Goal: Transaction & Acquisition: Purchase product/service

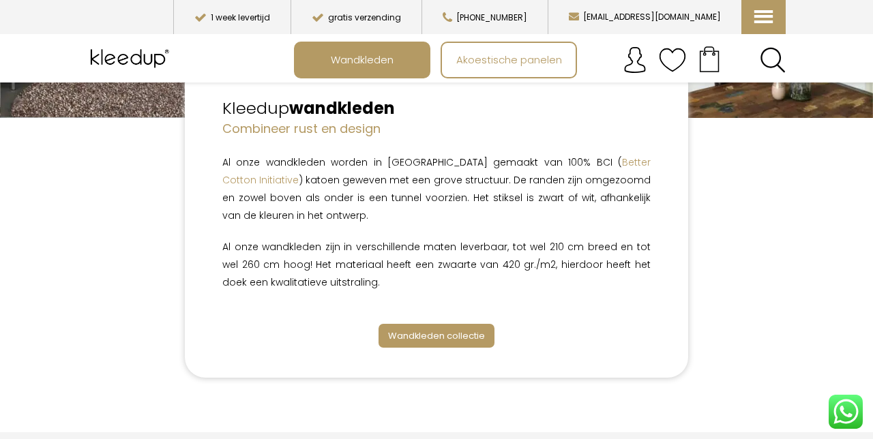
scroll to position [274, 0]
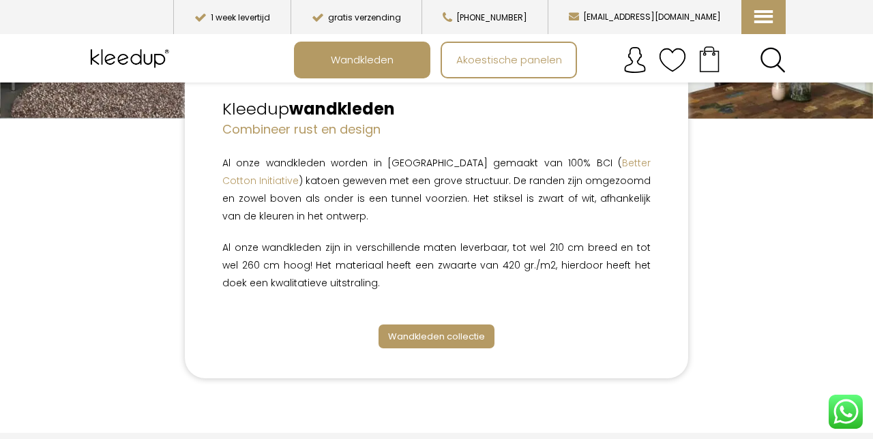
click at [464, 336] on span "Wandkleden collectie" at bounding box center [436, 336] width 97 height 13
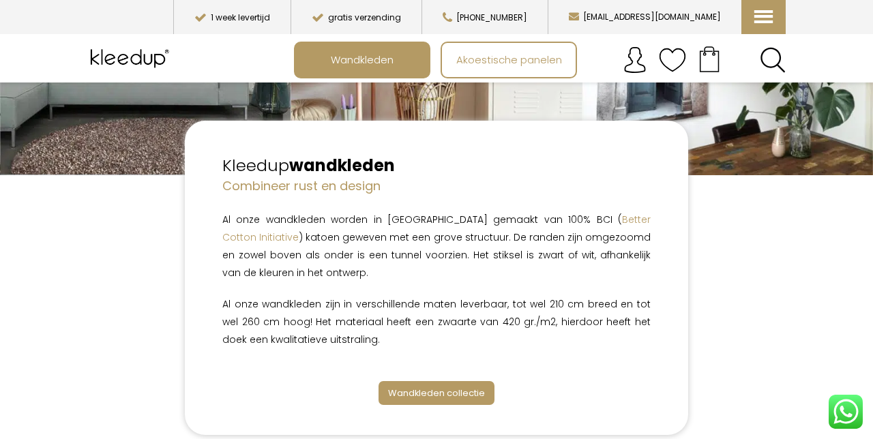
scroll to position [219, 0]
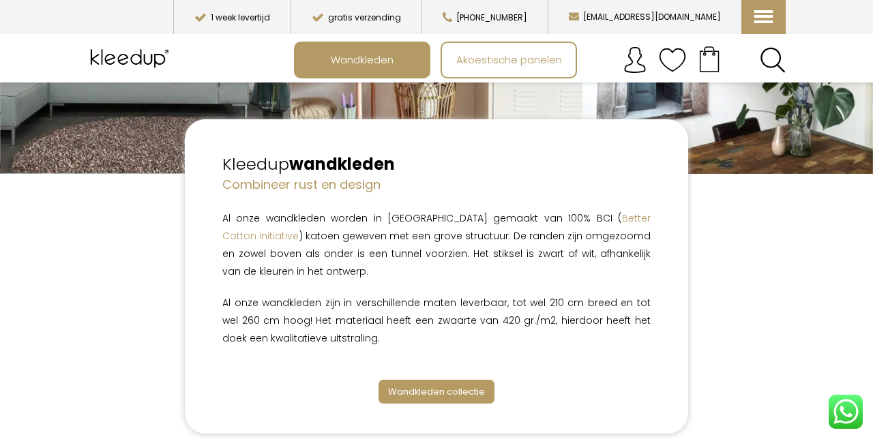
click at [460, 397] on span "Wandkleden collectie" at bounding box center [436, 391] width 97 height 13
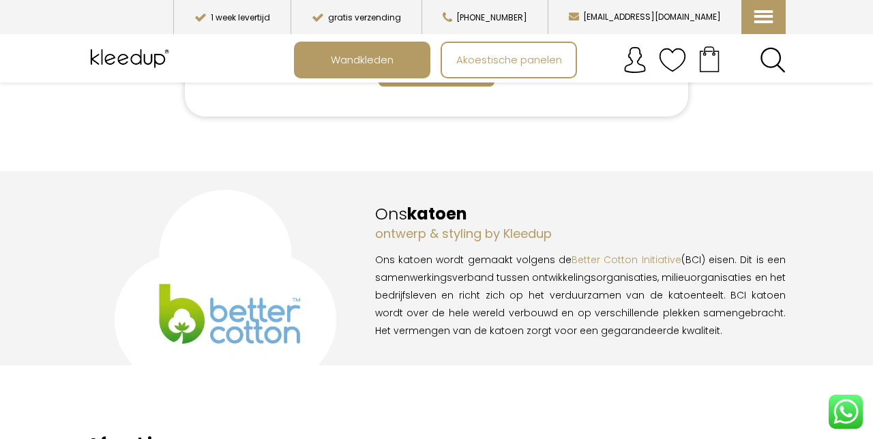
scroll to position [536, 0]
click at [382, 65] on span "Wandkleden" at bounding box center [362, 59] width 78 height 26
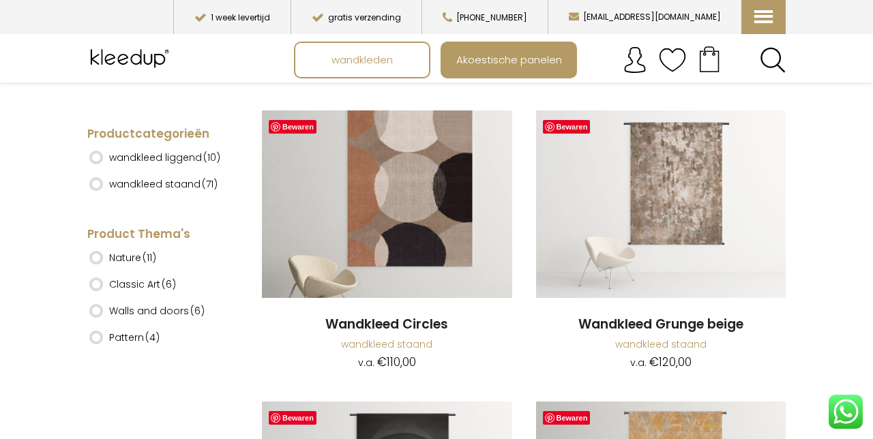
scroll to position [3797, 0]
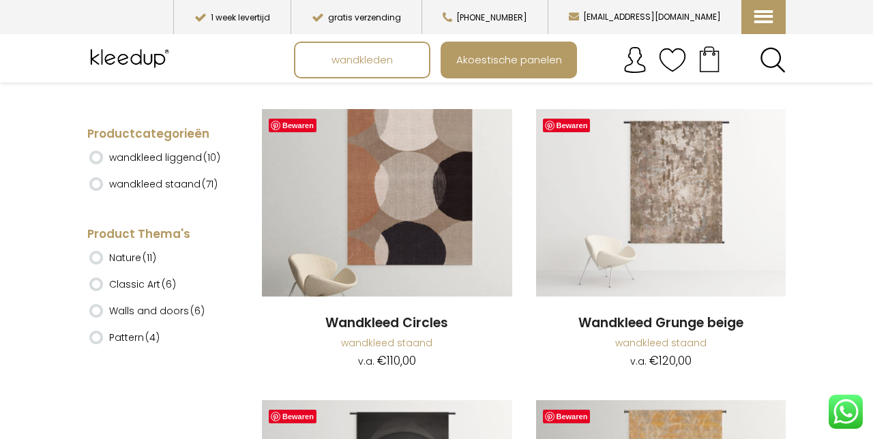
click at [420, 254] on img at bounding box center [387, 203] width 250 height 188
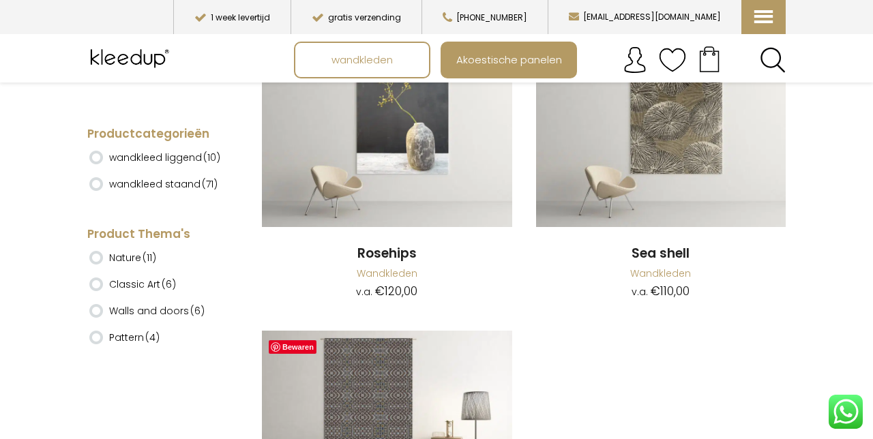
scroll to position [11730, 0]
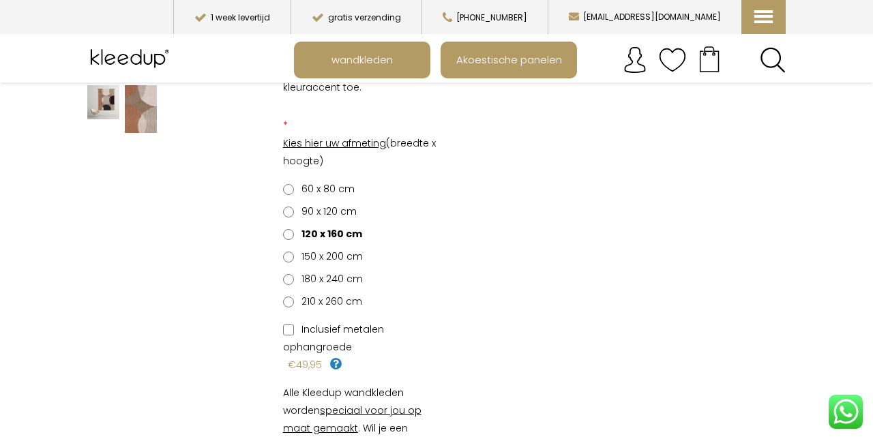
scroll to position [308, 0]
